Goal: Find specific page/section: Find specific page/section

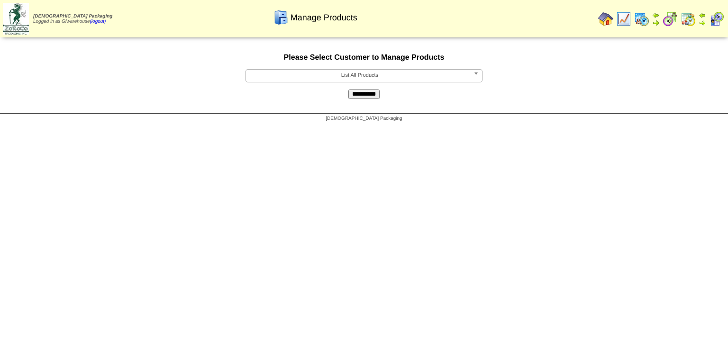
click at [476, 79] on b at bounding box center [478, 76] width 9 height 12
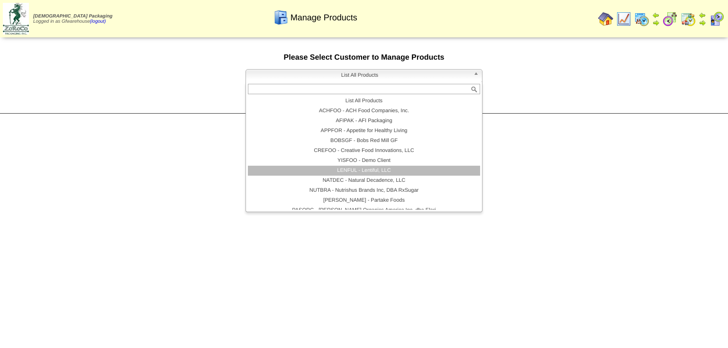
click at [368, 171] on li "LENFUL - Lentiful, LLC" at bounding box center [364, 171] width 232 height 10
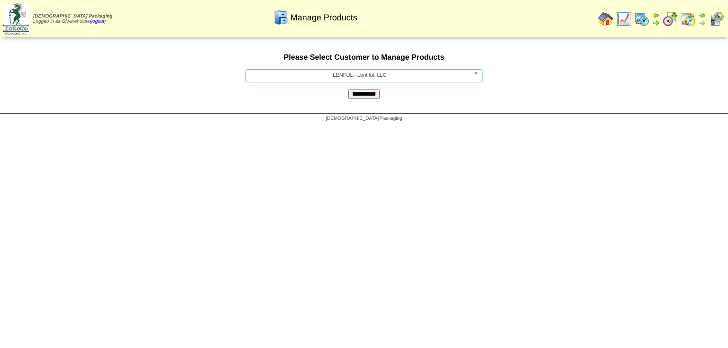
click at [366, 99] on input "**********" at bounding box center [363, 94] width 31 height 9
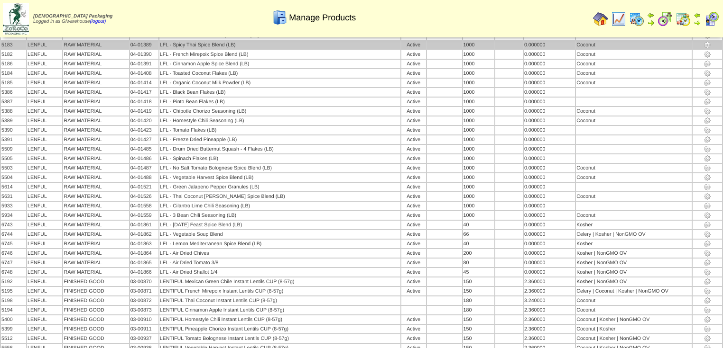
scroll to position [93, 0]
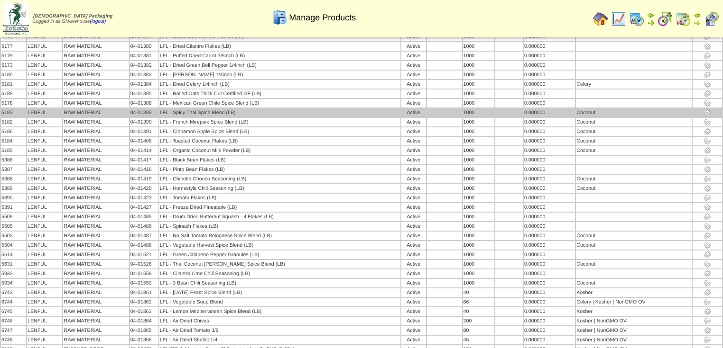
click at [510, 109] on td at bounding box center [508, 113] width 27 height 9
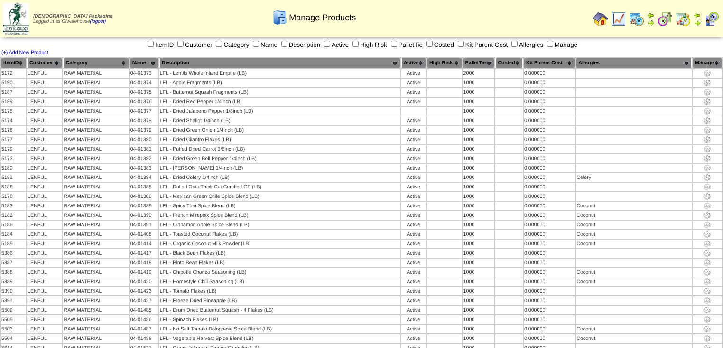
scroll to position [233, 0]
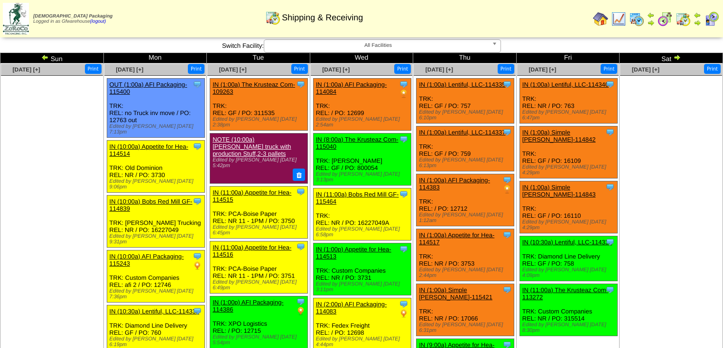
scroll to position [208, 0]
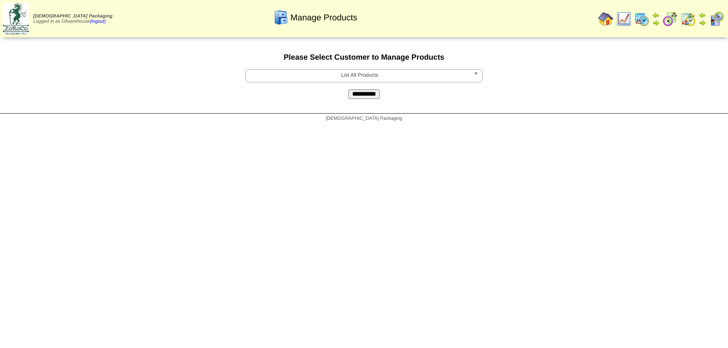
click at [474, 76] on b at bounding box center [478, 76] width 9 height 12
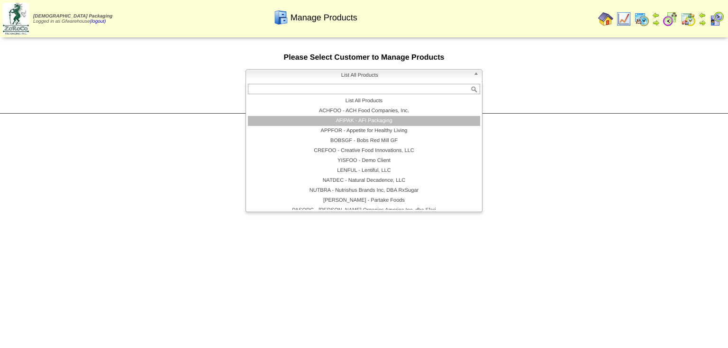
click at [394, 123] on li "AFIPAK - AFI Packaging" at bounding box center [364, 121] width 232 height 10
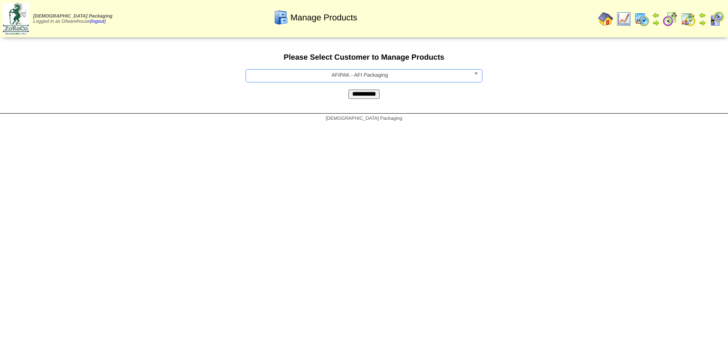
click at [372, 97] on input "**********" at bounding box center [363, 94] width 31 height 9
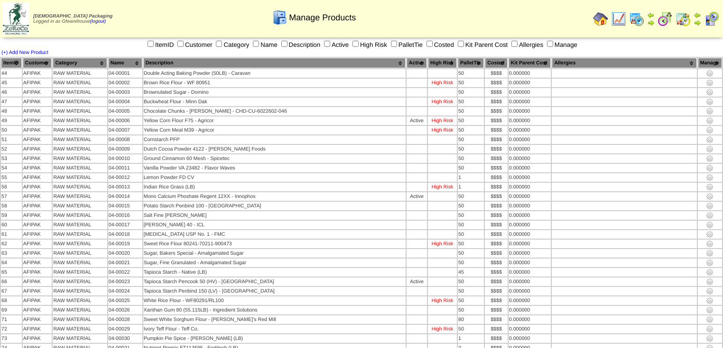
scroll to position [1441, 0]
